Goal: Find contact information: Obtain details needed to contact an individual or organization

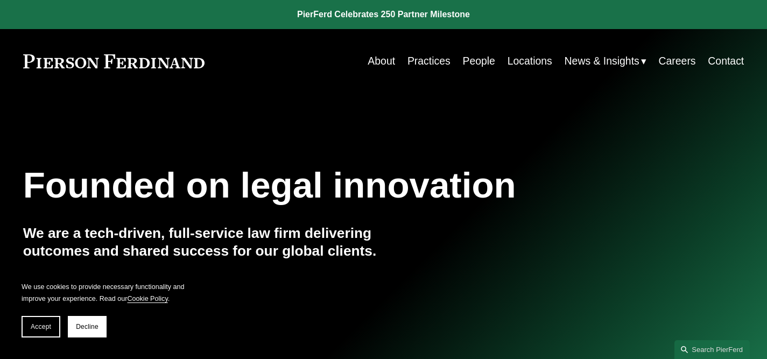
scroll to position [215, 0]
click at [464, 64] on link "People" at bounding box center [478, 61] width 32 height 21
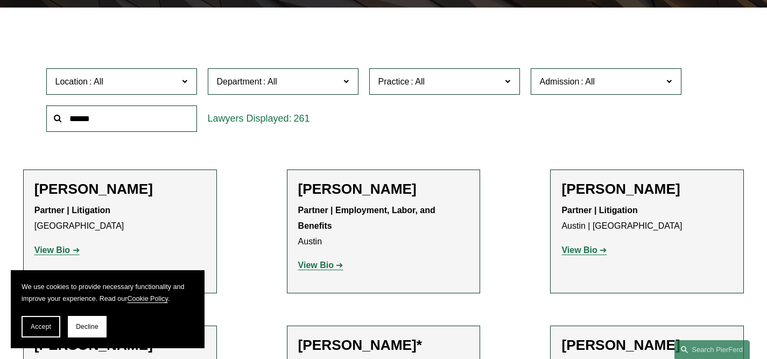
scroll to position [293, 0]
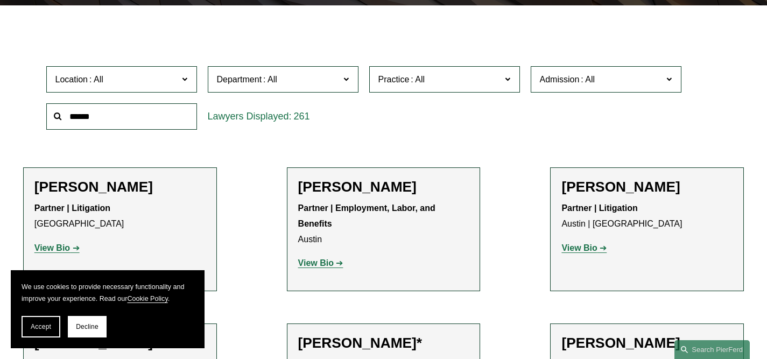
click at [172, 73] on label "Location" at bounding box center [121, 79] width 151 height 26
click at [0, 0] on link "[US_STATE]" at bounding box center [0, 0] width 0 height 0
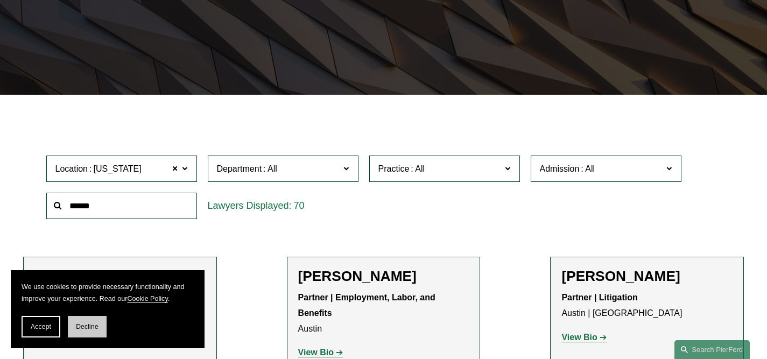
scroll to position [190, 0]
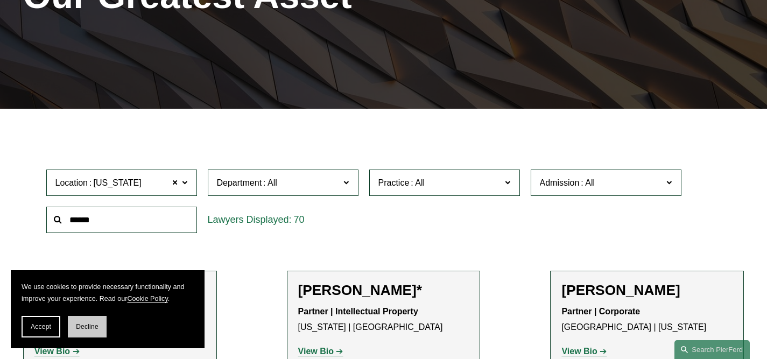
click at [83, 323] on span "Decline" at bounding box center [87, 327] width 23 height 8
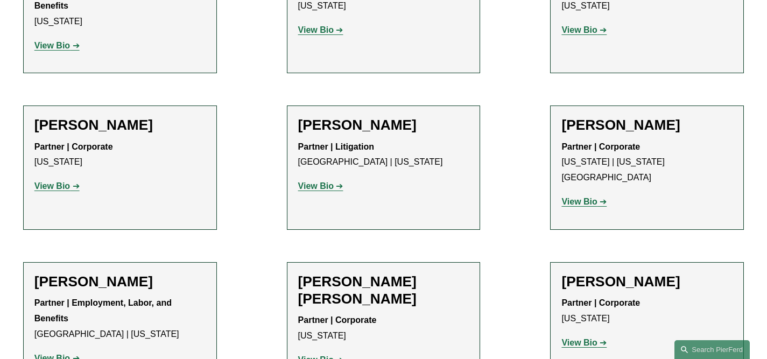
scroll to position [1864, 0]
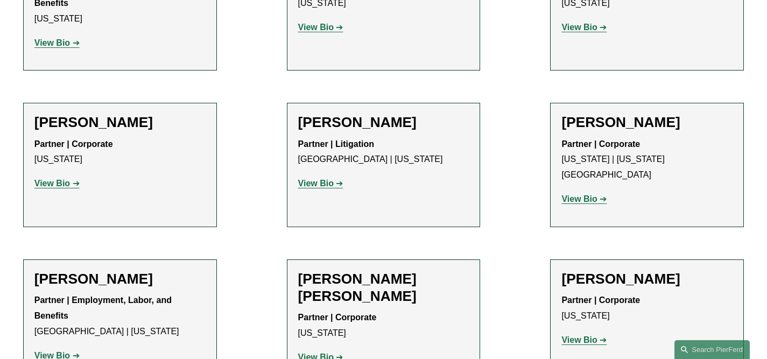
click at [582, 335] on strong "View Bio" at bounding box center [579, 339] width 36 height 9
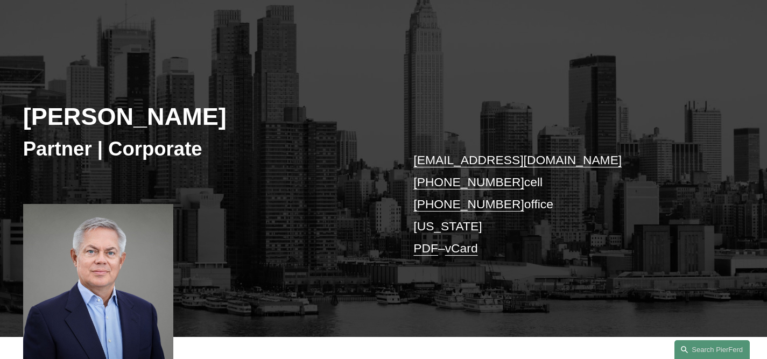
scroll to position [81, 0]
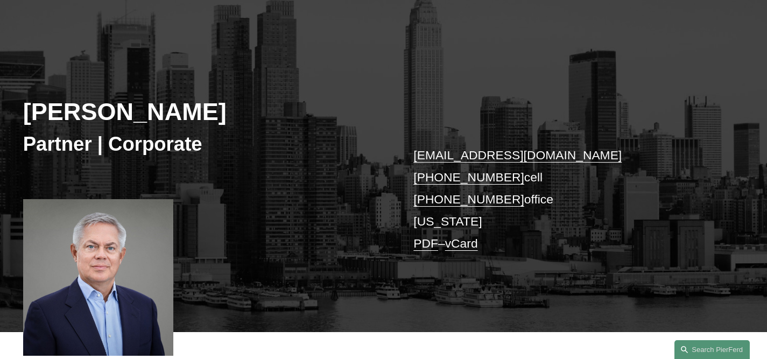
click at [484, 158] on link "[EMAIL_ADDRESS][DOMAIN_NAME]" at bounding box center [517, 155] width 208 height 14
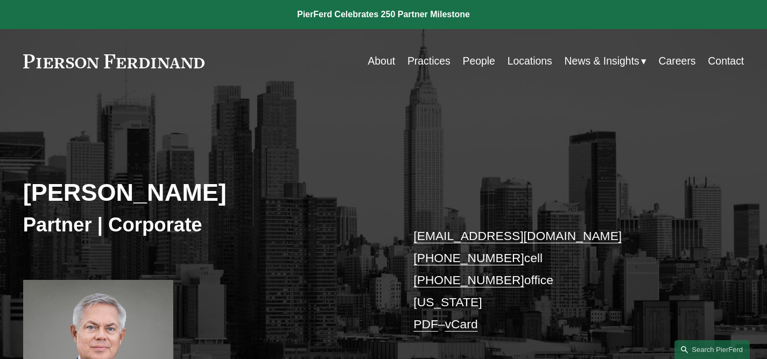
scroll to position [156, 0]
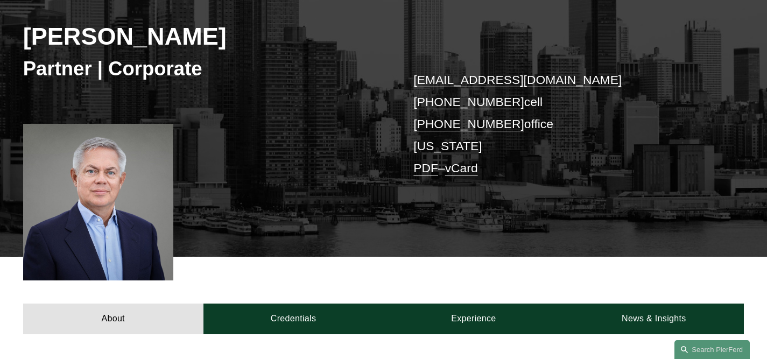
type textarea "**********"
click at [500, 78] on link "[EMAIL_ADDRESS][DOMAIN_NAME]" at bounding box center [517, 80] width 208 height 14
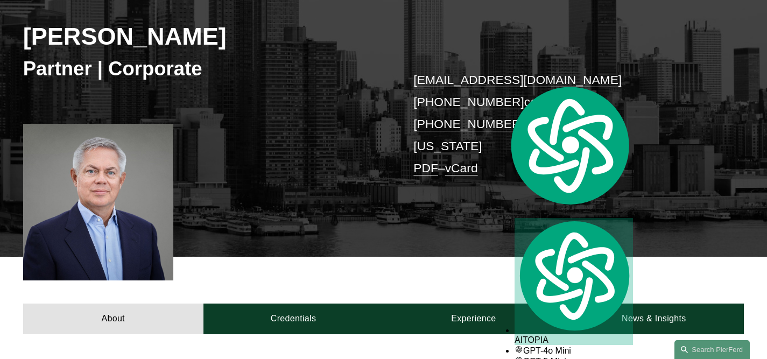
click at [284, 192] on div "[PERSON_NAME] Partner | Corporate [EMAIL_ADDRESS][DOMAIN_NAME] [PHONE_NUMBER] c…" at bounding box center [383, 108] width 767 height 297
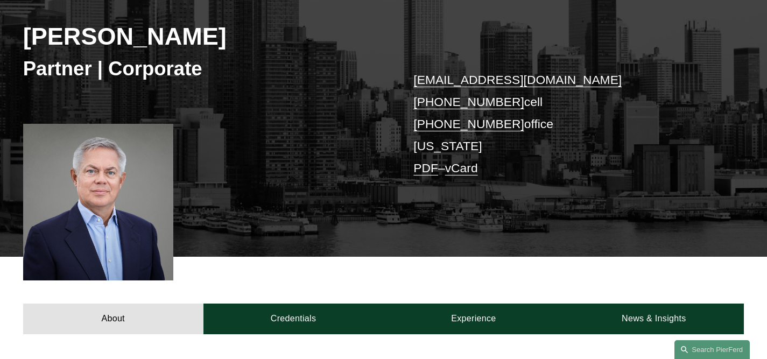
click at [497, 80] on link "[EMAIL_ADDRESS][DOMAIN_NAME]" at bounding box center [517, 80] width 208 height 14
